Goal: Transaction & Acquisition: Purchase product/service

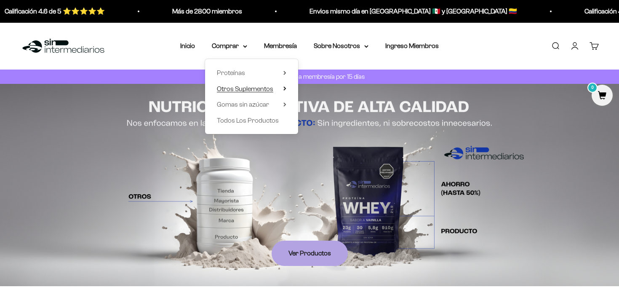
click at [255, 86] on span "Otros Suplementos" at bounding box center [245, 88] width 56 height 7
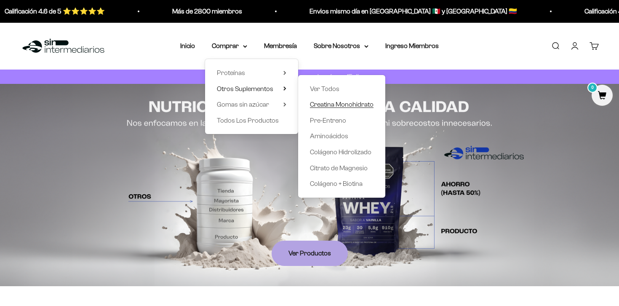
click at [334, 103] on span "Creatina Monohidrato" at bounding box center [342, 104] width 64 height 7
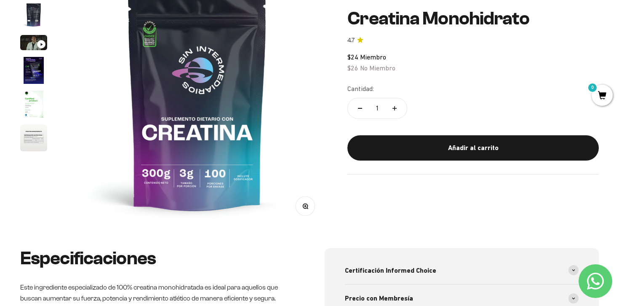
click at [32, 109] on img "Ir al artículo 5" at bounding box center [33, 103] width 27 height 27
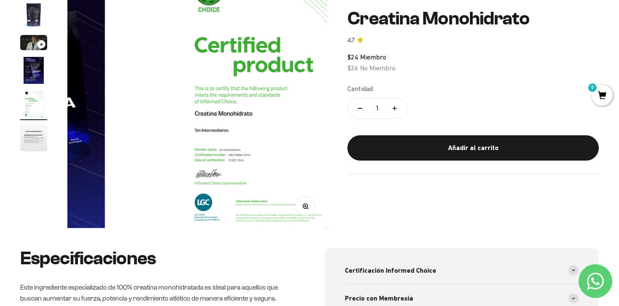
scroll to position [0, 1080]
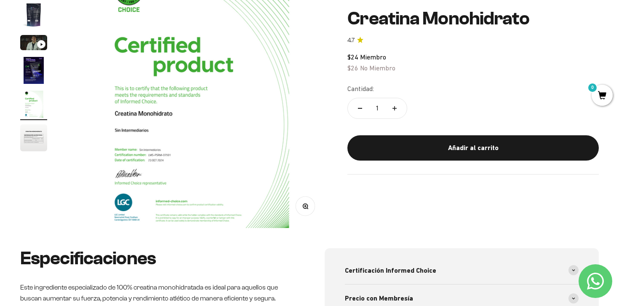
click at [36, 136] on img "Ir al artículo 6" at bounding box center [33, 137] width 27 height 27
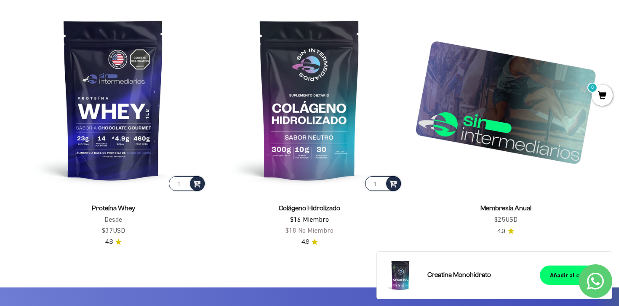
scroll to position [1332, 0]
